Goal: Information Seeking & Learning: Learn about a topic

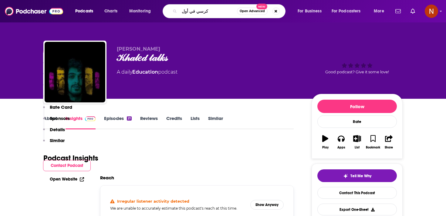
scroll to position [128, 0]
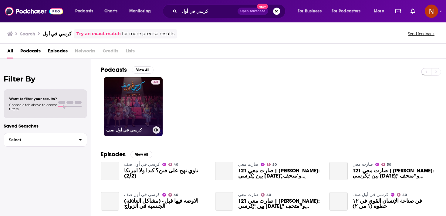
click at [145, 115] on link "40 كرسي في أول صف" at bounding box center [133, 106] width 59 height 59
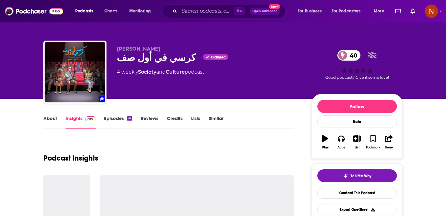
click at [145, 62] on div "كرسي في أول صف Claimed 40" at bounding box center [209, 58] width 185 height 12
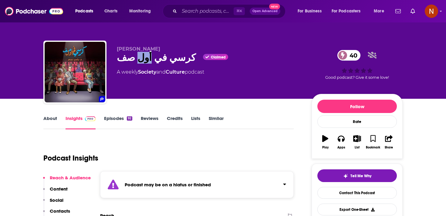
click at [145, 62] on div "كرسي في أول صف Claimed 40" at bounding box center [209, 58] width 185 height 12
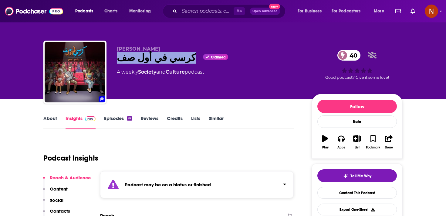
copy div "كرسي في أول صف"
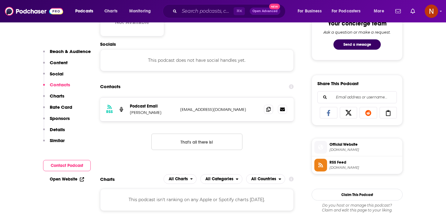
scroll to position [364, 0]
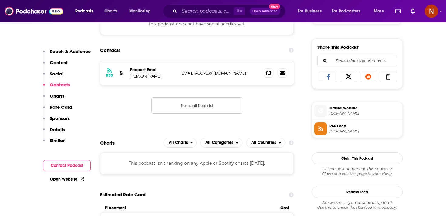
click at [177, 65] on div "RSS Podcast Email Yasser Negm yassernegm@hotmail.co.uk yassernegm@hotmail.co.uk" at bounding box center [196, 73] width 193 height 24
drag, startPoint x: 176, startPoint y: 75, endPoint x: 241, endPoint y: 76, distance: 64.9
click at [241, 76] on div "RSS Podcast Email Yasser Negm yassernegm@hotmail.co.uk yassernegm@hotmail.co.uk" at bounding box center [196, 73] width 193 height 24
copy div "yassernegm@hotmail.co.uk"
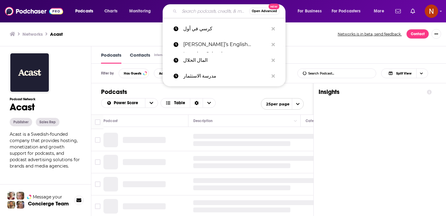
click at [219, 13] on input "Search podcasts, credits, & more..." at bounding box center [214, 11] width 70 height 10
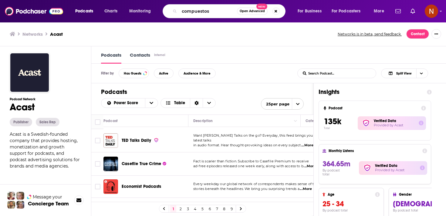
type input "compuestos"
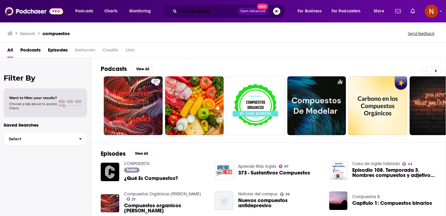
click at [230, 11] on input "compuestos" at bounding box center [208, 11] width 58 height 10
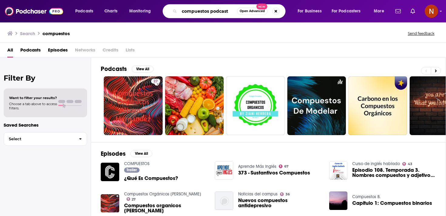
type input "compuestos podcast"
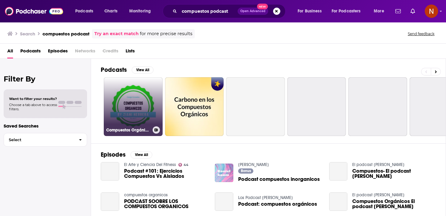
click at [152, 100] on link "Compuestos Orgánicos🌿" at bounding box center [133, 106] width 59 height 59
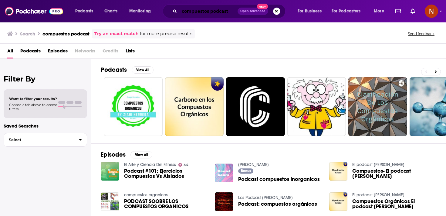
click at [197, 12] on input "compuestos podcast" at bounding box center [208, 11] width 58 height 10
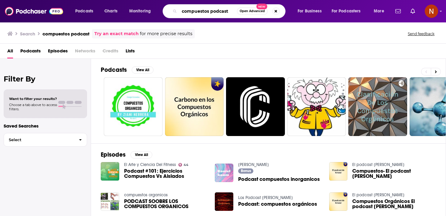
click at [197, 12] on input "compuestos podcast" at bounding box center [208, 11] width 58 height 10
type input "sinergeticos"
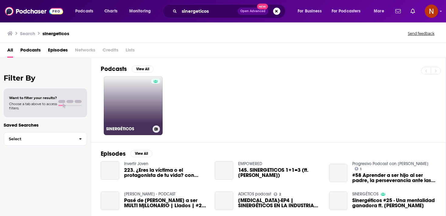
click at [154, 98] on div at bounding box center [155, 102] width 9 height 47
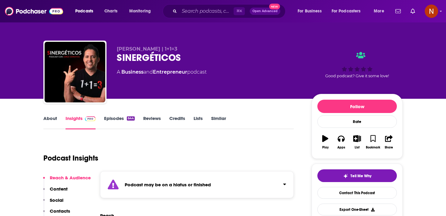
click at [156, 62] on div "SINERGÉTICOS" at bounding box center [209, 58] width 185 height 12
click at [157, 61] on div "SINERGÉTICOS" at bounding box center [209, 58] width 185 height 12
copy div "SINERGÉTICOS"
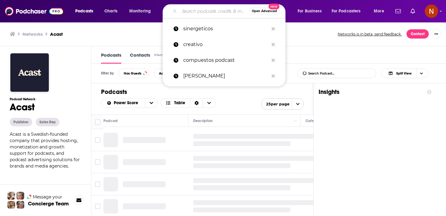
click at [213, 9] on input "Search podcasts, credits, & more..." at bounding box center [214, 11] width 70 height 10
paste input "Dimes y billetes"
type input "Dimes y billetes"
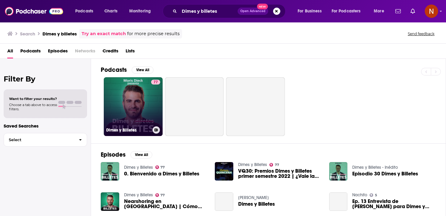
click at [135, 101] on link "77 Dimes y Billetes" at bounding box center [133, 106] width 59 height 59
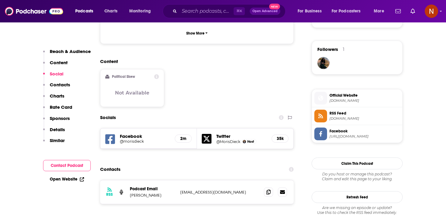
scroll to position [429, 0]
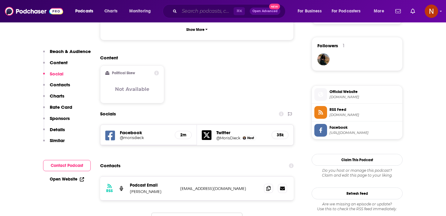
click at [214, 10] on input "Search podcasts, credits, & more..." at bounding box center [206, 11] width 54 height 10
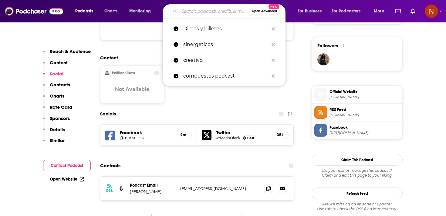
paste input "Dimes y billetes"
type input "Dimes y billetes"
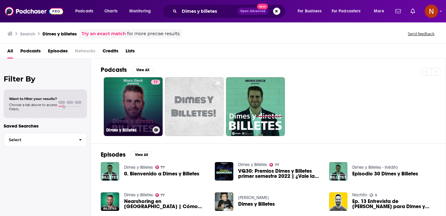
click at [146, 97] on link "77 Dimes y Billetes" at bounding box center [133, 106] width 59 height 59
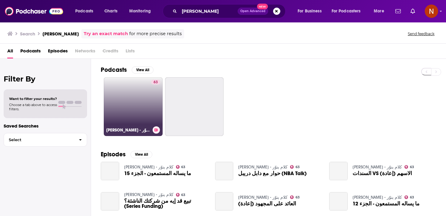
click at [153, 117] on div "63" at bounding box center [155, 103] width 9 height 47
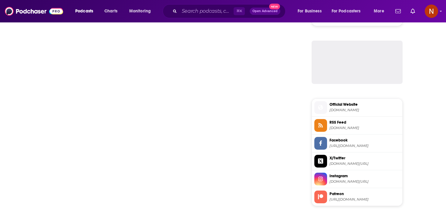
scroll to position [464, 0]
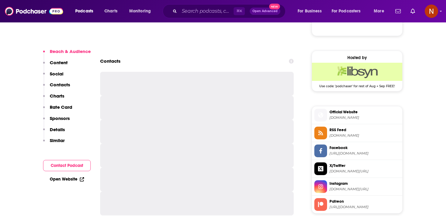
click at [350, 123] on li "Official Website kalamyenawar.com" at bounding box center [357, 115] width 90 height 18
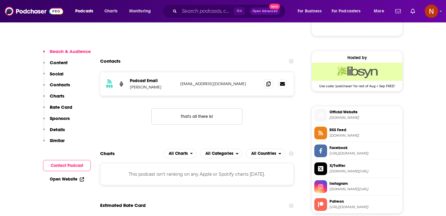
click at [349, 128] on span "RSS Feed" at bounding box center [364, 129] width 70 height 5
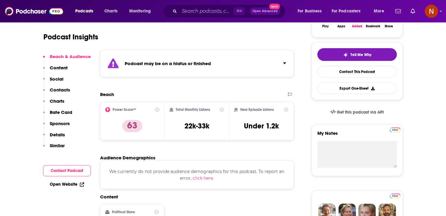
scroll to position [0, 0]
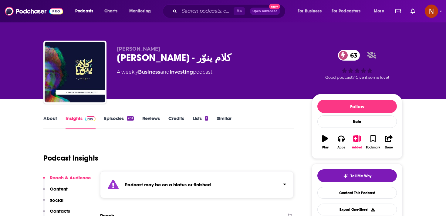
click at [189, 56] on div "Kalam Yenawar - كلام ينوّر 63" at bounding box center [209, 58] width 185 height 12
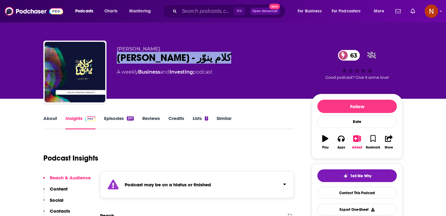
click at [189, 56] on div "Kalam Yenawar - كلام ينوّر 63" at bounding box center [209, 58] width 185 height 12
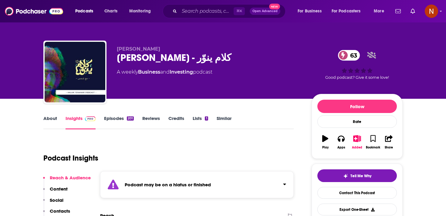
click at [145, 49] on span "[PERSON_NAME]" at bounding box center [138, 49] width 43 height 6
copy p "[PERSON_NAME]"
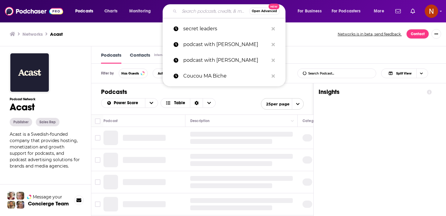
click at [227, 13] on input "Search podcasts, credits, & more..." at bounding box center [214, 11] width 70 height 10
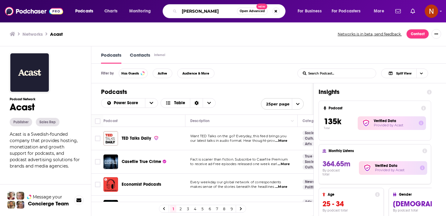
type input "[PERSON_NAME]"
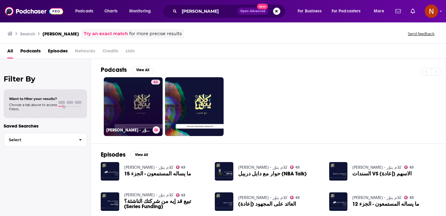
click at [146, 114] on link "63 [PERSON_NAME] - كلام ينوّر" at bounding box center [133, 106] width 59 height 59
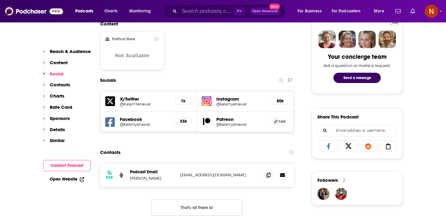
scroll to position [295, 0]
click at [191, 75] on div "Socials" at bounding box center [196, 80] width 193 height 12
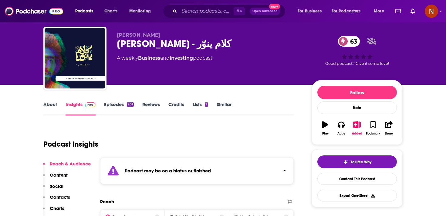
scroll to position [13, 0]
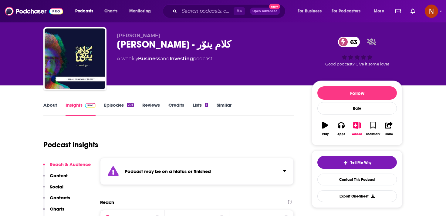
click at [176, 172] on strong "Podcast may be on a hiatus or finished" at bounding box center [168, 172] width 86 height 6
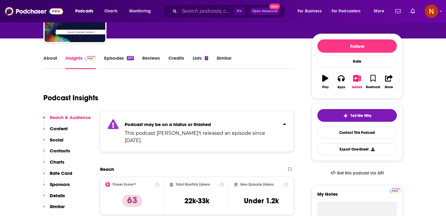
scroll to position [34, 0]
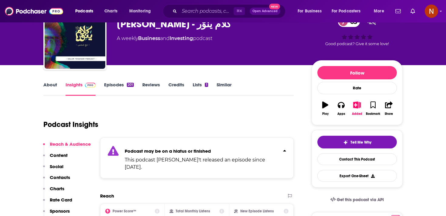
click at [124, 90] on link "Episodes 201" at bounding box center [119, 89] width 30 height 14
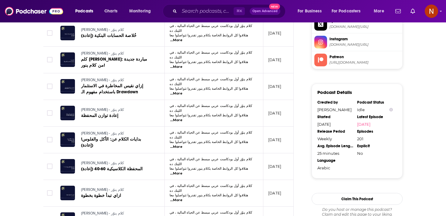
scroll to position [609, 0]
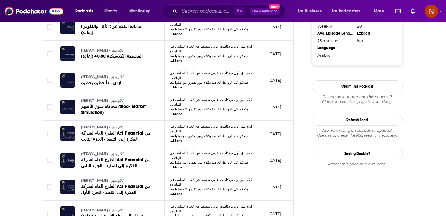
scroll to position [773, 0]
